Goal: Task Accomplishment & Management: Use online tool/utility

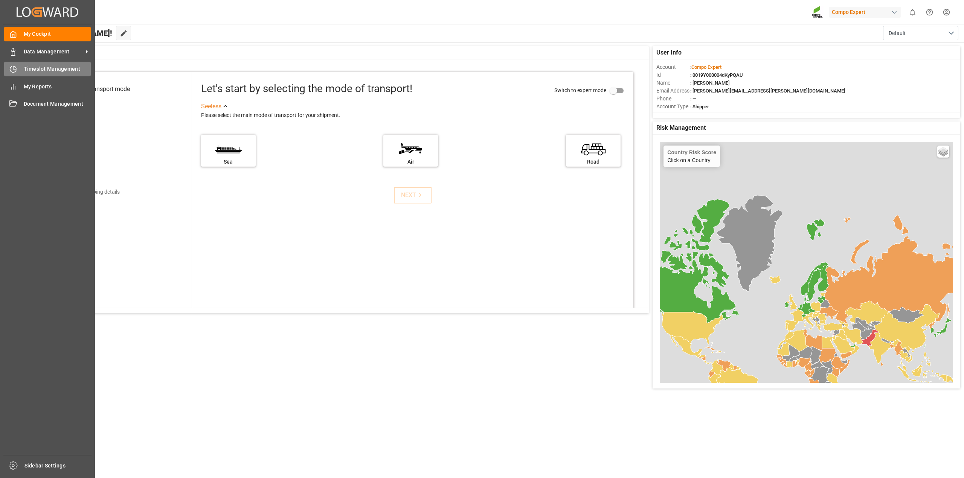
click at [27, 66] on span "Timeslot Management" at bounding box center [57, 69] width 67 height 8
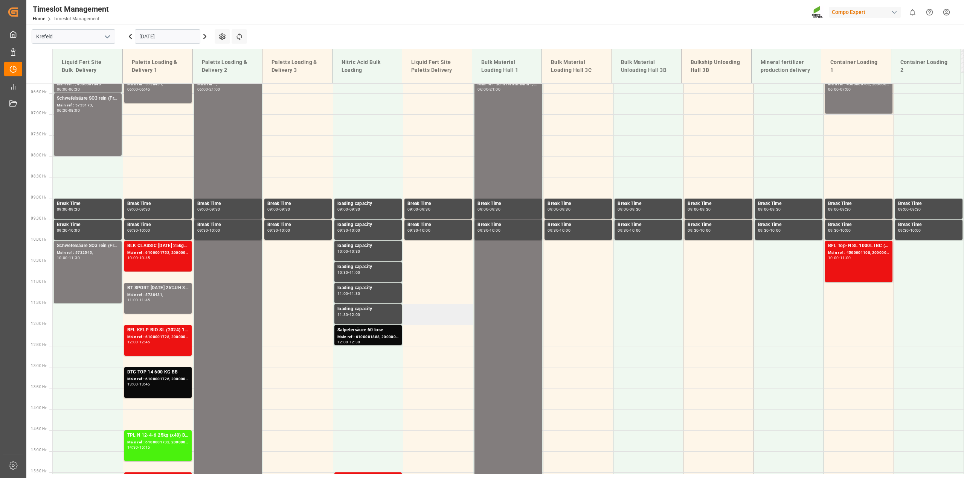
scroll to position [245, 0]
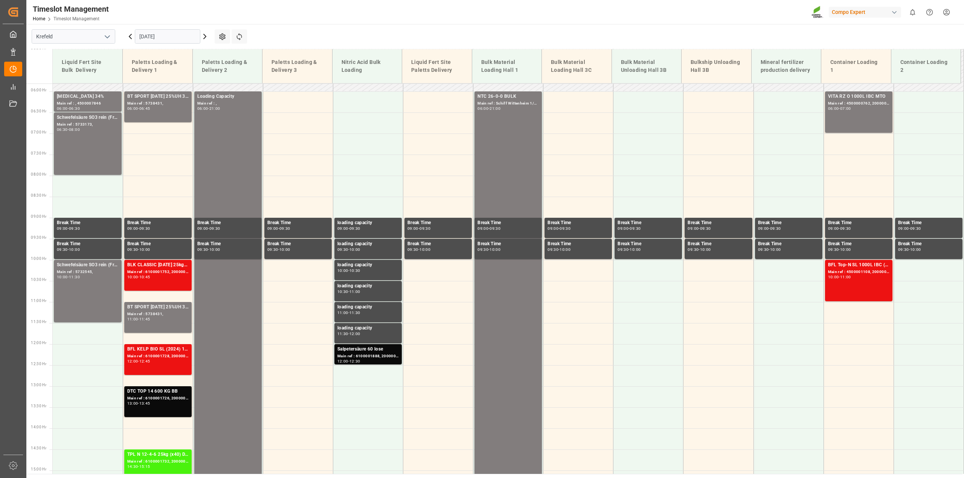
click at [203, 39] on icon at bounding box center [204, 36] width 9 height 9
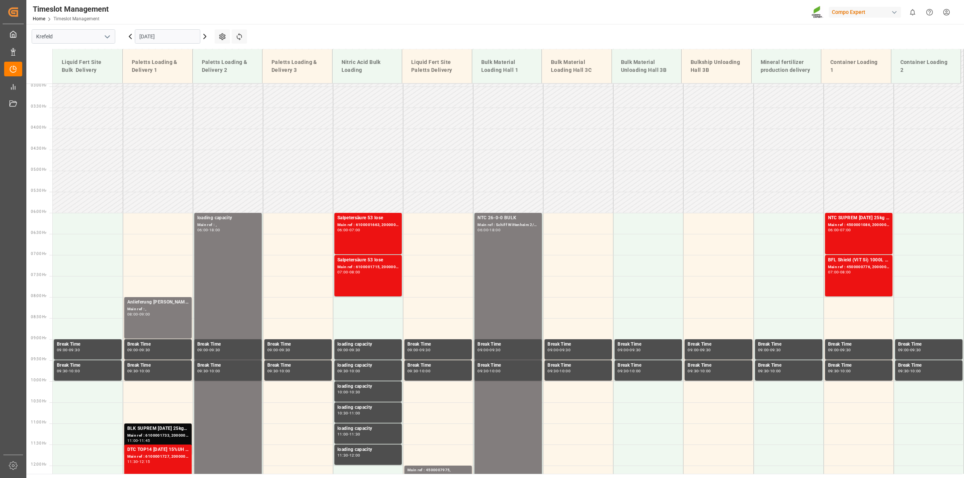
scroll to position [86, 0]
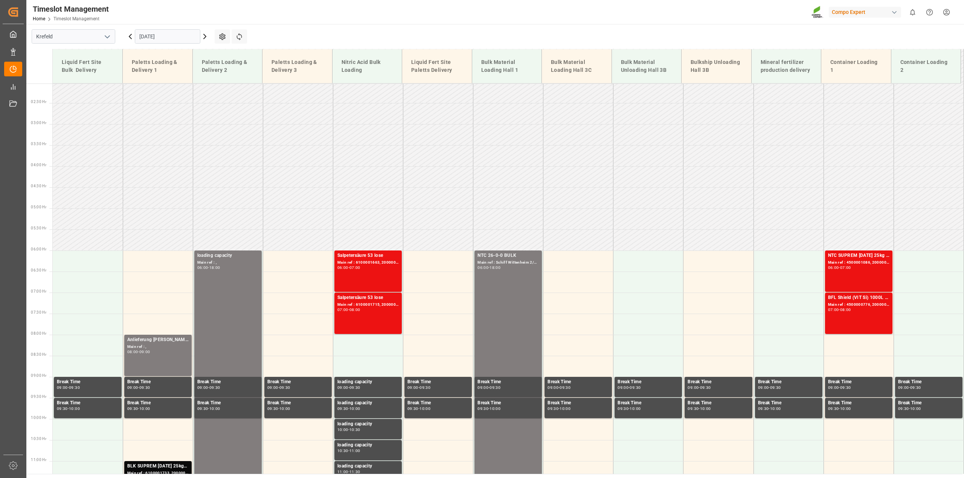
click at [131, 39] on icon at bounding box center [130, 36] width 2 height 5
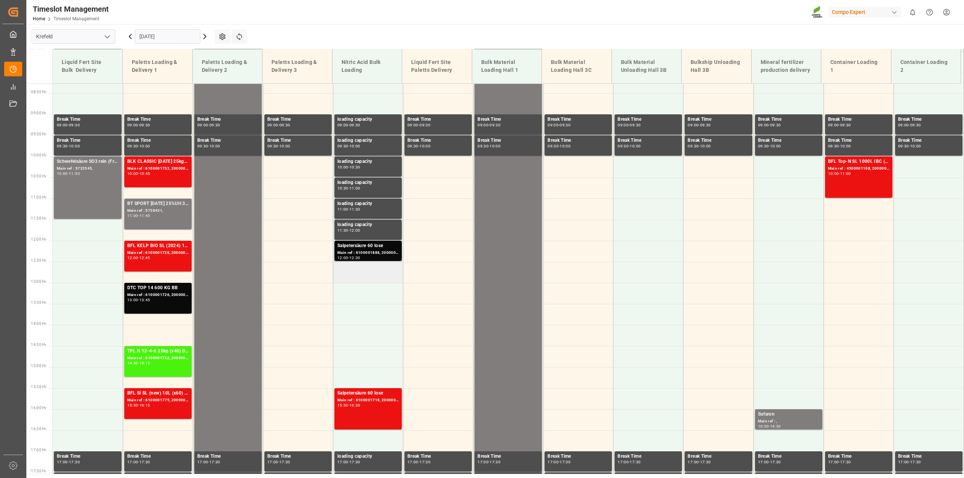
scroll to position [349, 0]
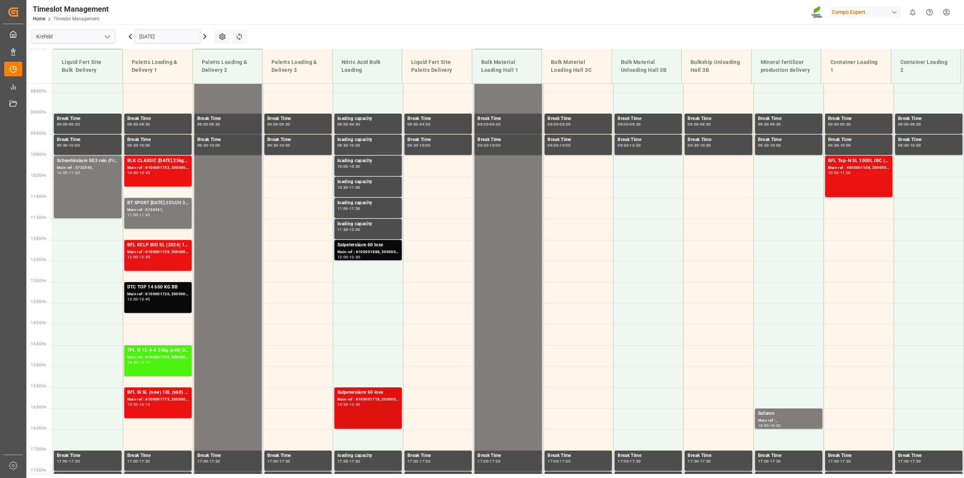
click at [371, 403] on div "Main ref : 6100001718, 2000001442" at bounding box center [367, 400] width 61 height 6
